Goal: Information Seeking & Learning: Learn about a topic

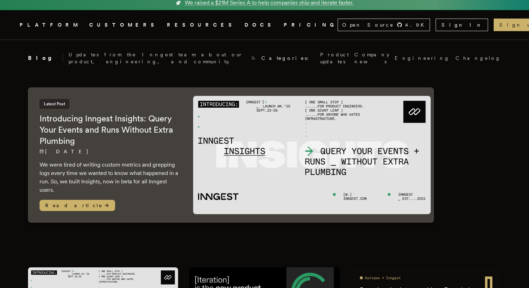
scroll to position [2, 0]
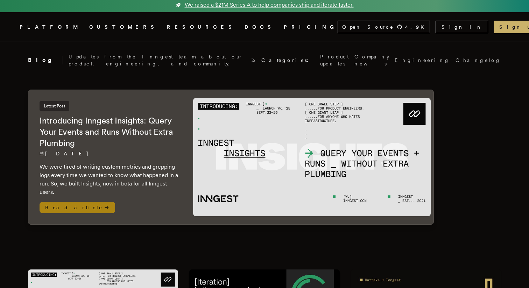
click at [71, 202] on span "Read article" at bounding box center [78, 207] width 76 height 11
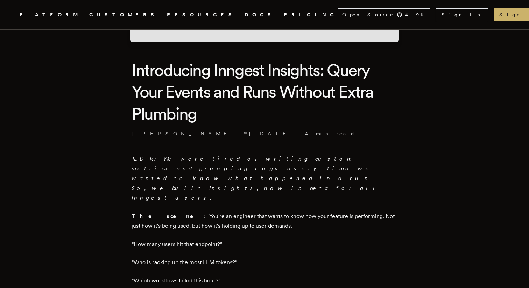
scroll to position [159, 0]
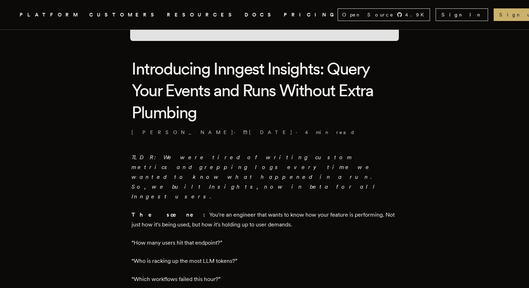
click at [220, 155] on em "TLDR: We were tired of writing custom metrics and grepping logs every time we w…" at bounding box center [255, 177] width 248 height 46
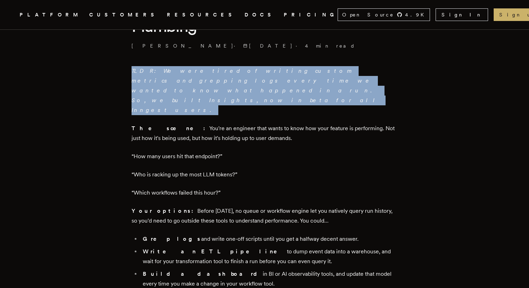
scroll to position [242, 0]
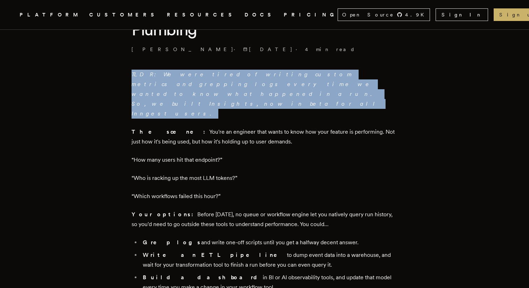
click at [250, 155] on p "“How many users hit that endpoint?”" at bounding box center [264, 160] width 266 height 10
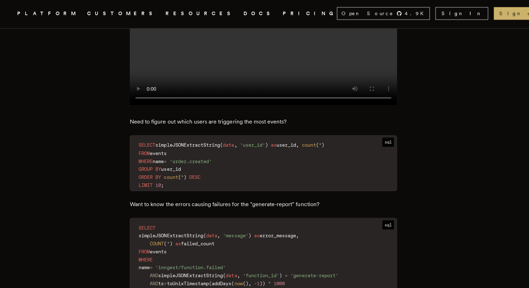
scroll to position [815, 0]
click at [462, 7] on nav "Inngest .cls-1 { fill: #FAFAF9; } PLATFORM CUSTOMERS RESOURCES DOCS PRICING Ope…" at bounding box center [264, 14] width 529 height 29
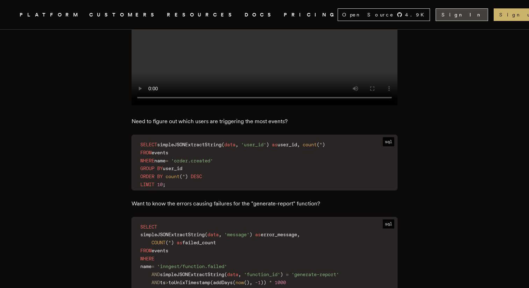
click at [459, 16] on link "Sign In" at bounding box center [461, 14] width 52 height 13
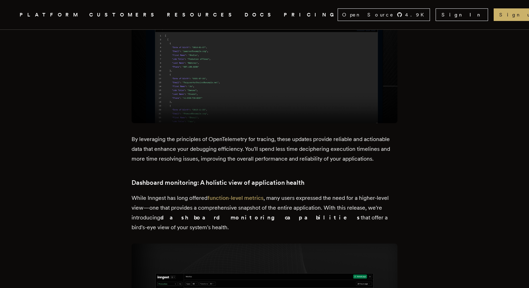
scroll to position [962, 0]
